Goal: Task Accomplishment & Management: Complete application form

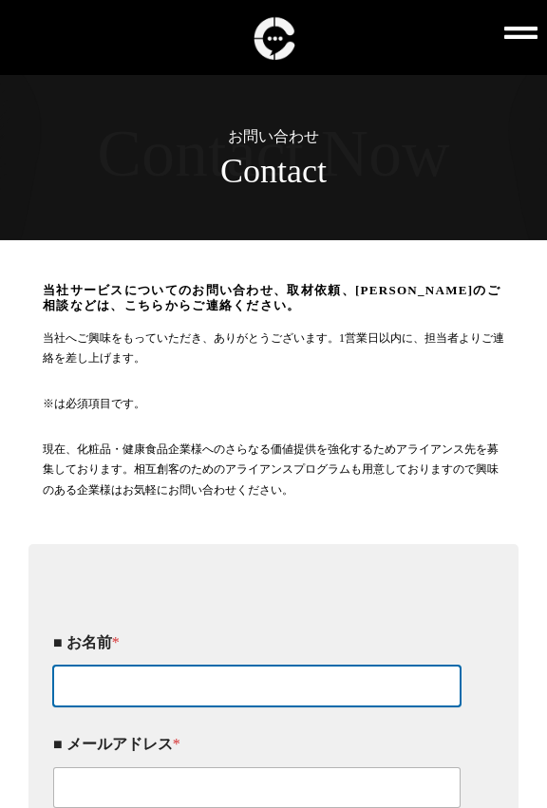
type input "[PERSON_NAME]"
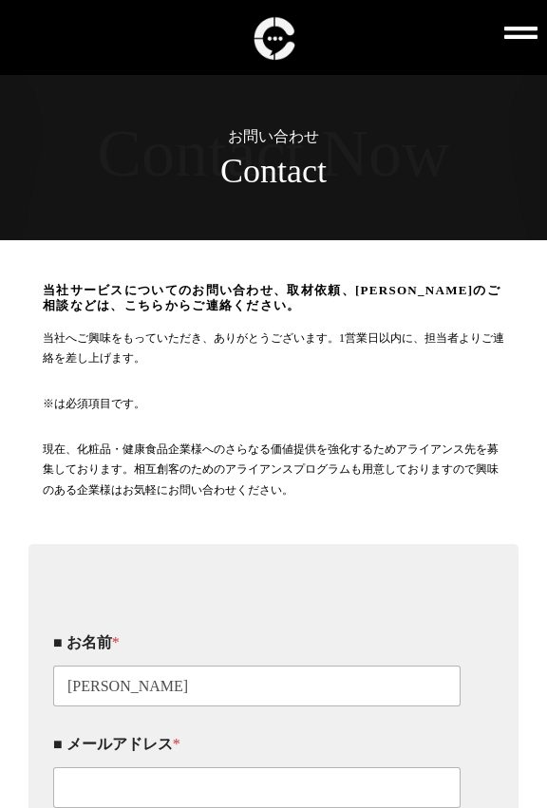
type input "08043892896"
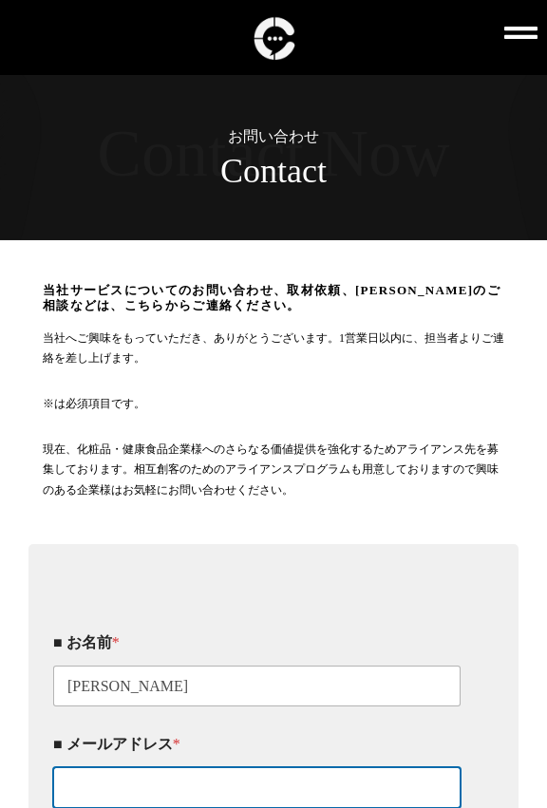
type input "[EMAIL_ADDRESS][DOMAIN_NAME]"
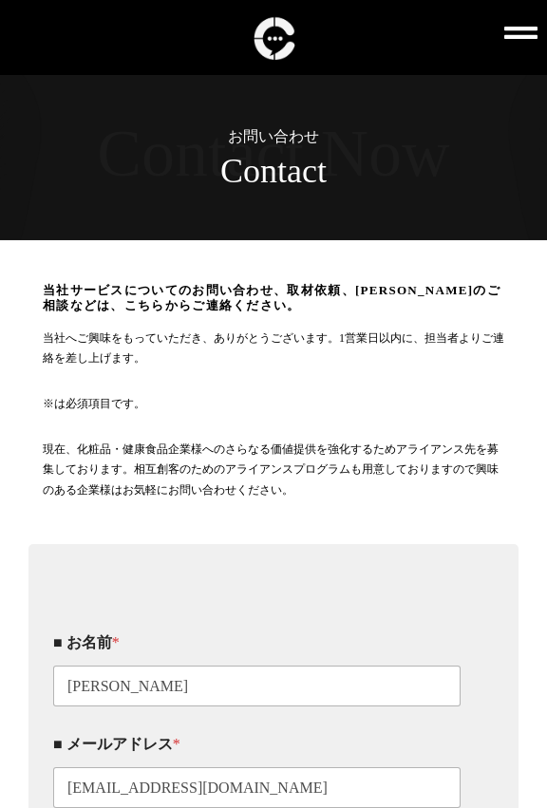
type textarea "はじめまして！ 助成金を使った動画制作を行っております相葉と申します。 私たちは、 助成金の活用から動画制作・SNS運用までをワンストップで対応。 「手間なく…"
type input "_"
click input "当社サービス・コンサルに関するお問い合わせ" at bounding box center [0, 0] width 0 height 0
checkbox input "true"
click input "同意する" at bounding box center [0, 0] width 0 height 0
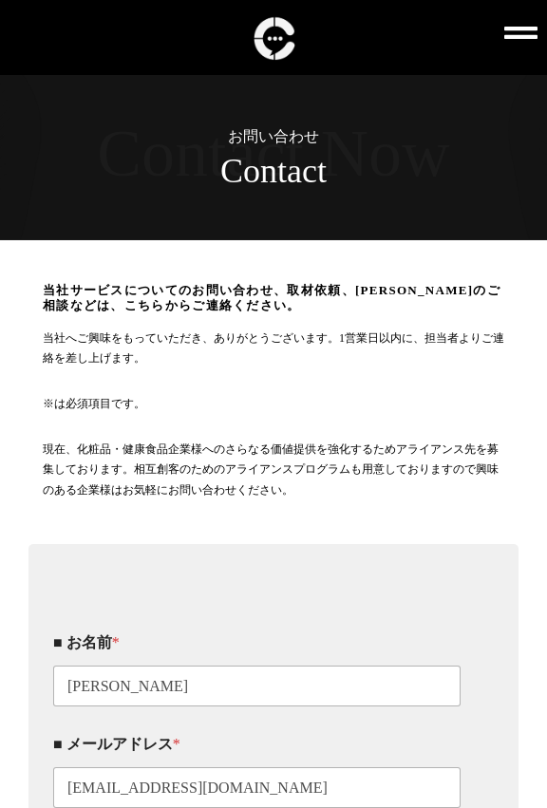
click input "アライアンスのお問い合わせ" at bounding box center [0, 0] width 0 height 0
checkbox input "true"
click input "取材依頼のお問い合わせ" at bounding box center [0, 0] width 0 height 0
checkbox input "true"
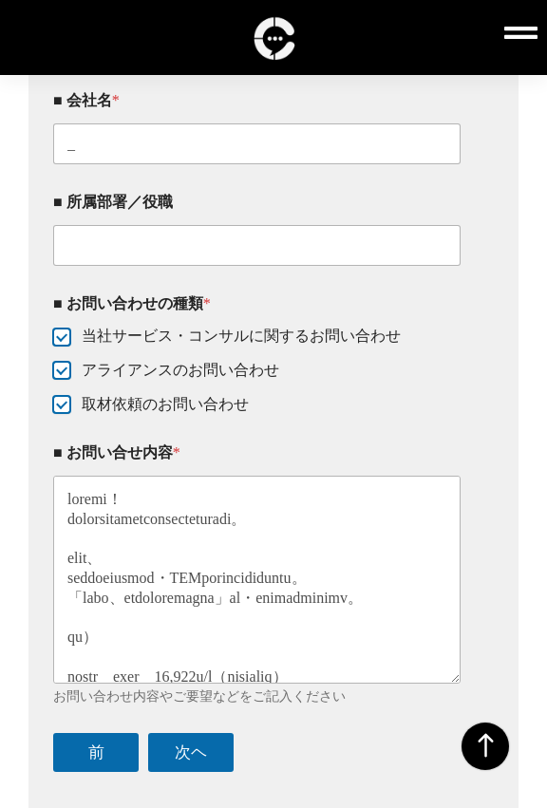
scroll to position [549, 0]
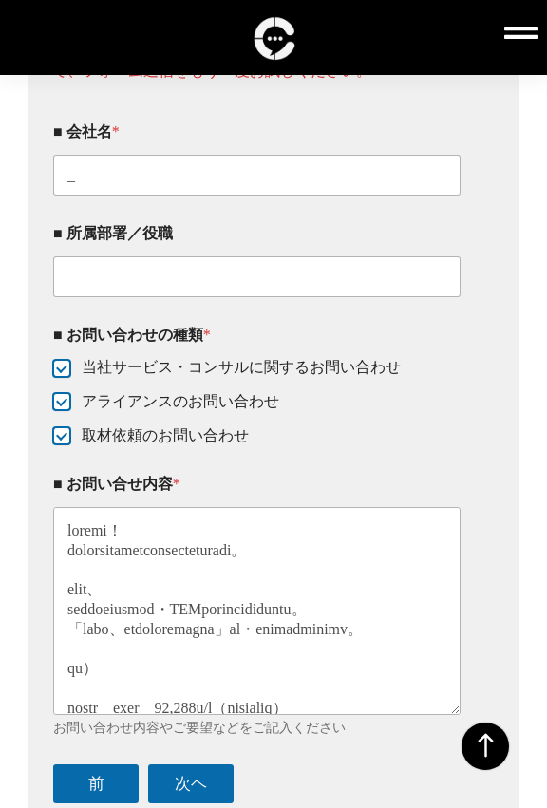
scroll to position [549, 0]
